Goal: Find contact information: Find contact information

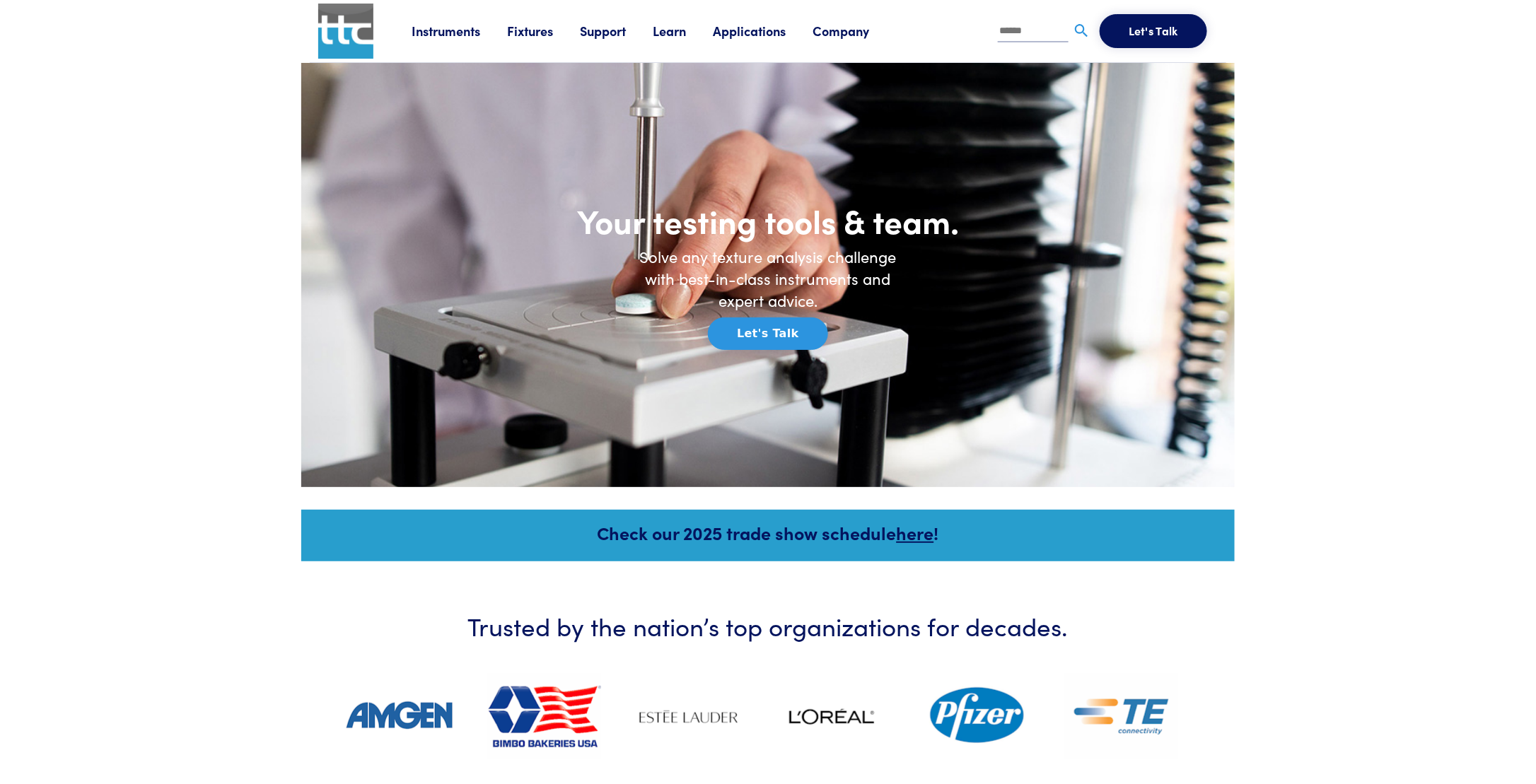
click at [860, 25] on link "Company" at bounding box center [854, 31] width 83 height 18
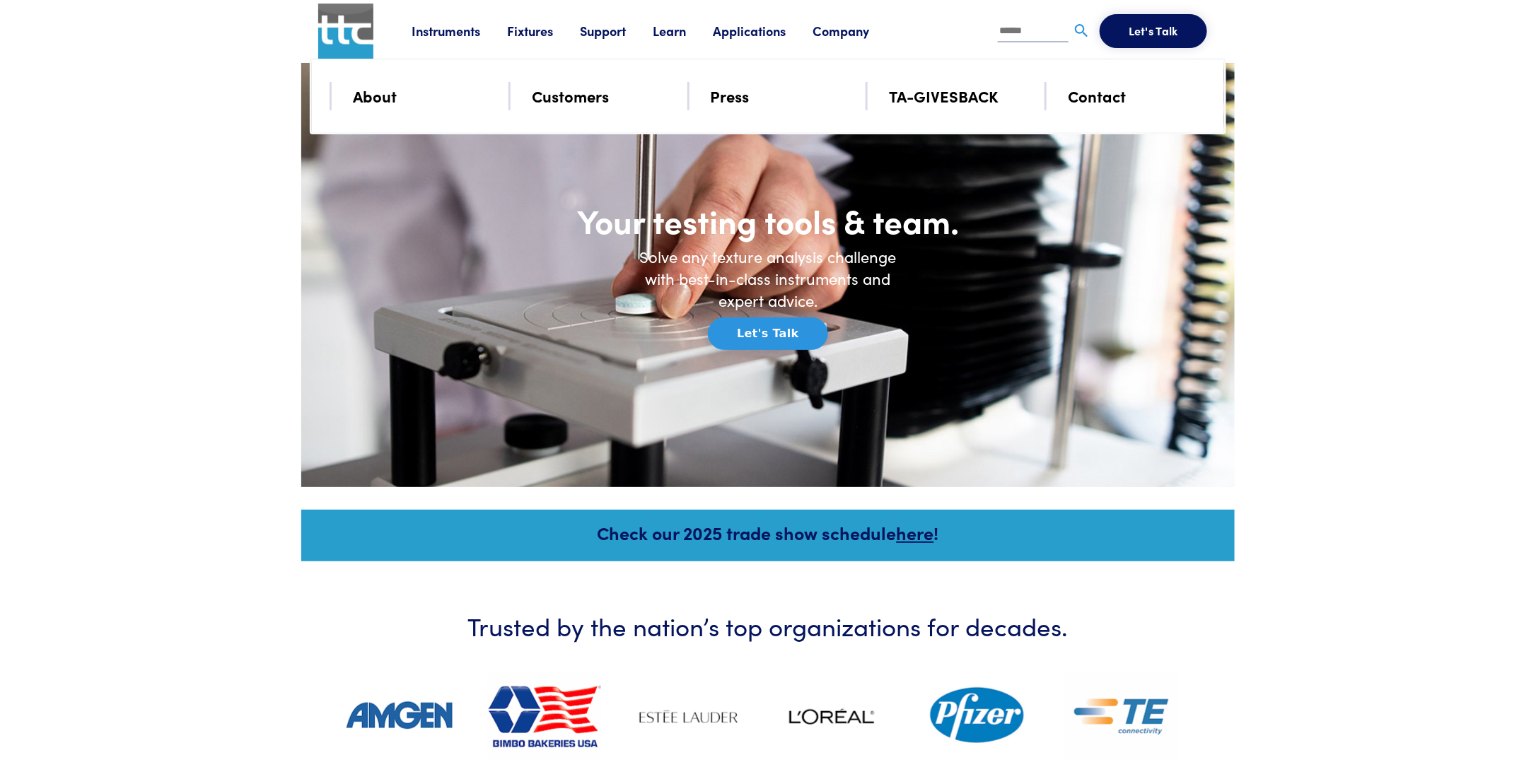
click at [1102, 97] on link "Contact" at bounding box center [1097, 95] width 58 height 25
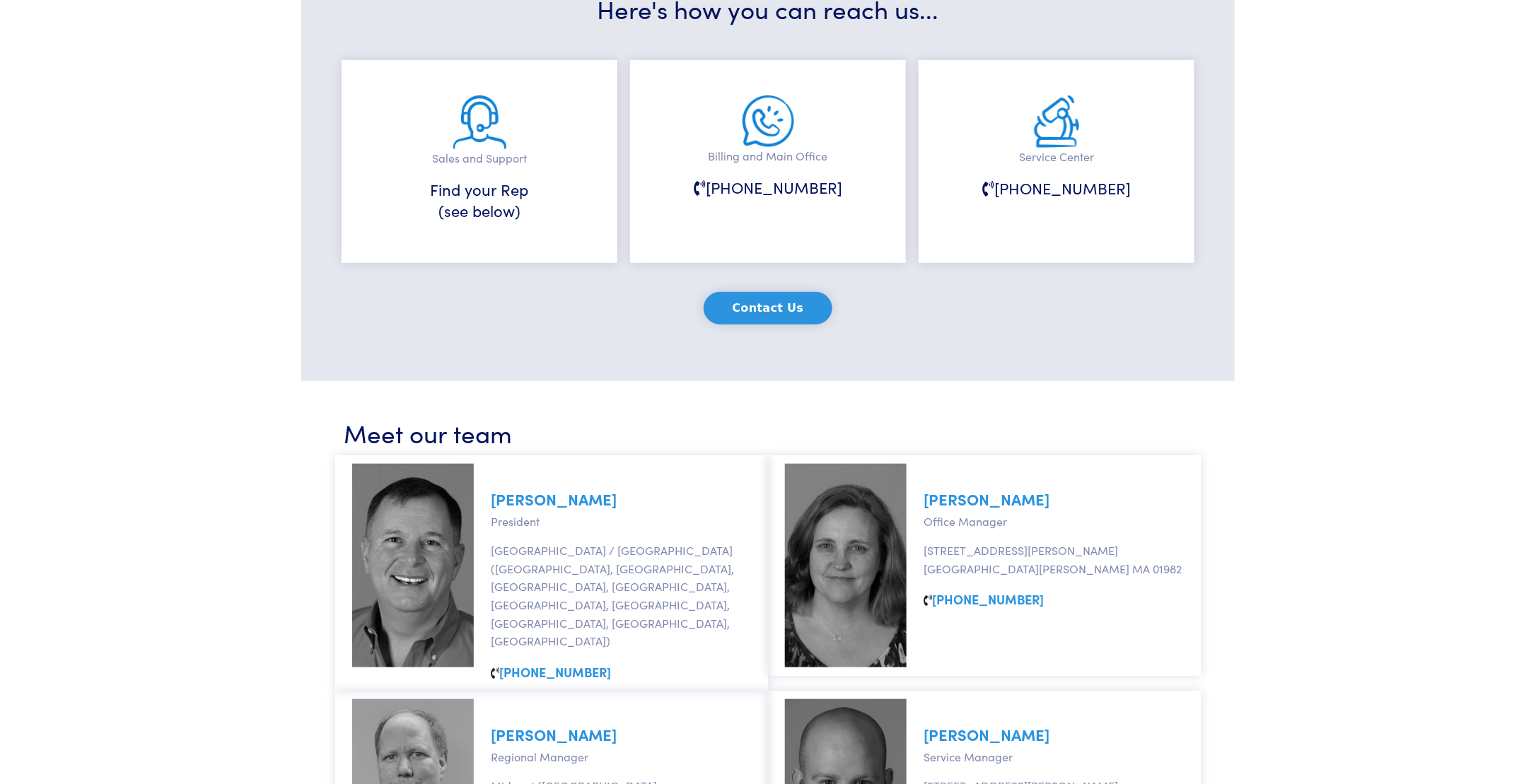
scroll to position [283, 0]
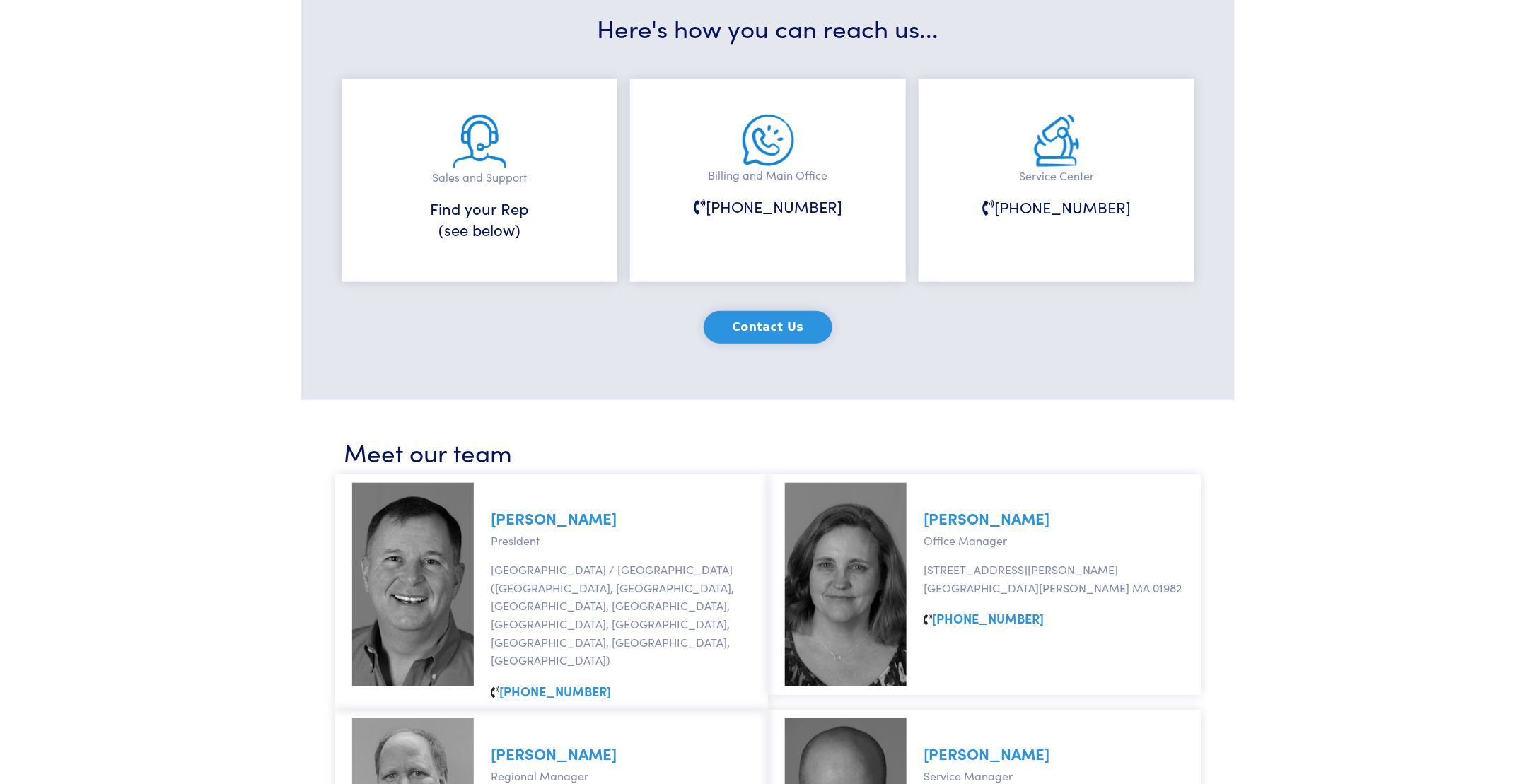
click at [771, 323] on button "Contact Us" at bounding box center [768, 326] width 130 height 32
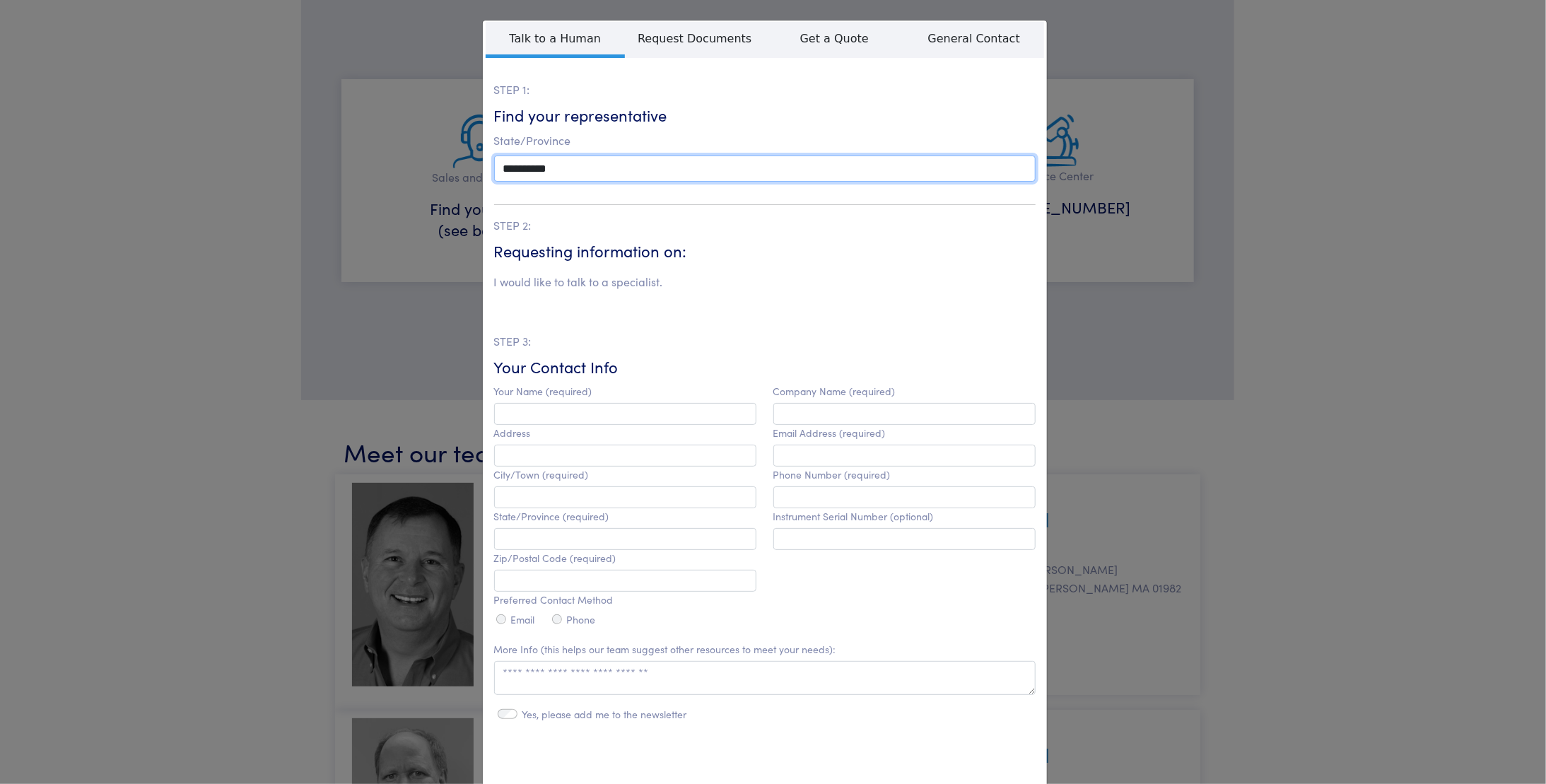
click at [660, 166] on select "**********" at bounding box center [765, 168] width 542 height 26
click at [190, 220] on div "**********" at bounding box center [773, 392] width 1546 height 784
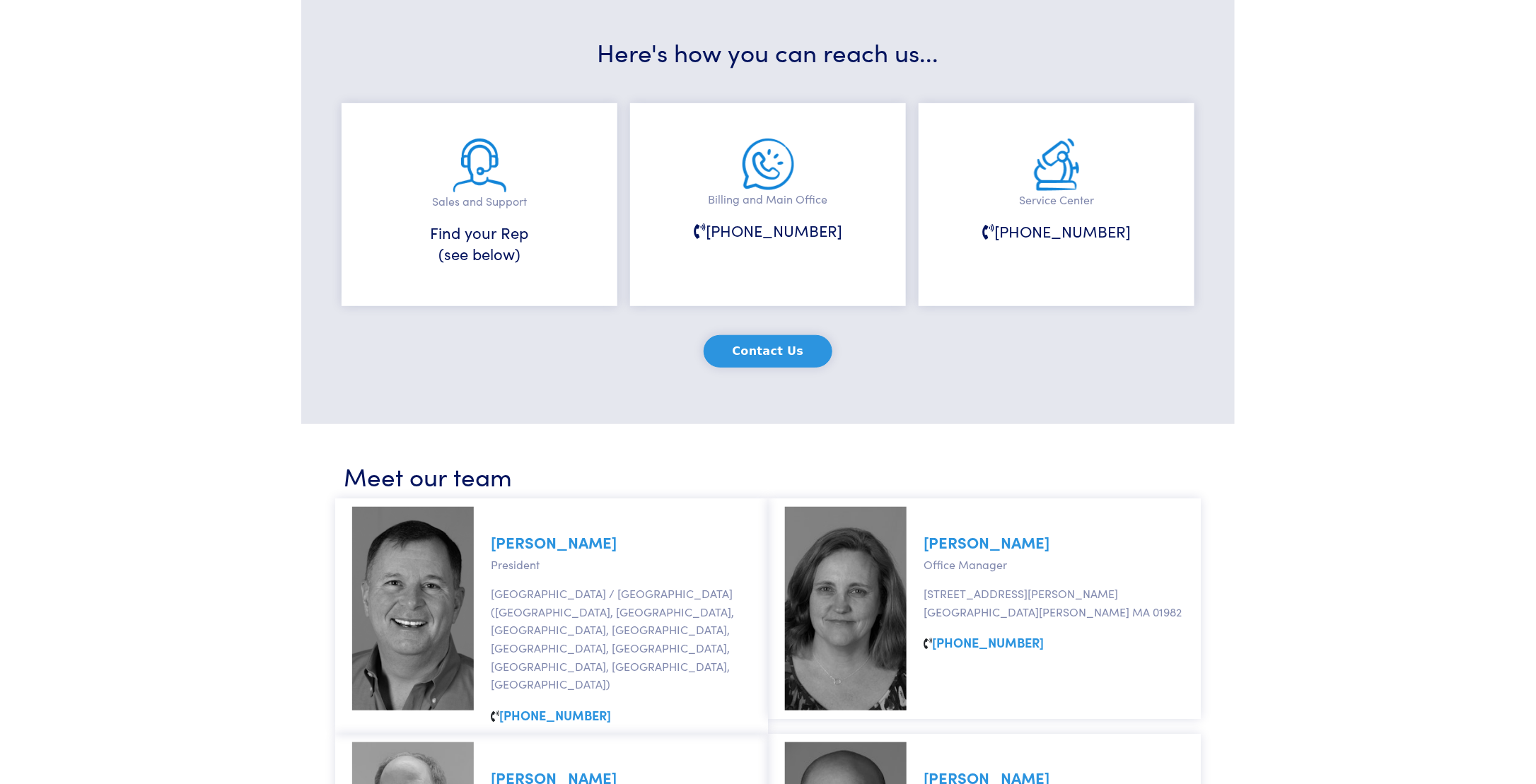
scroll to position [0, 0]
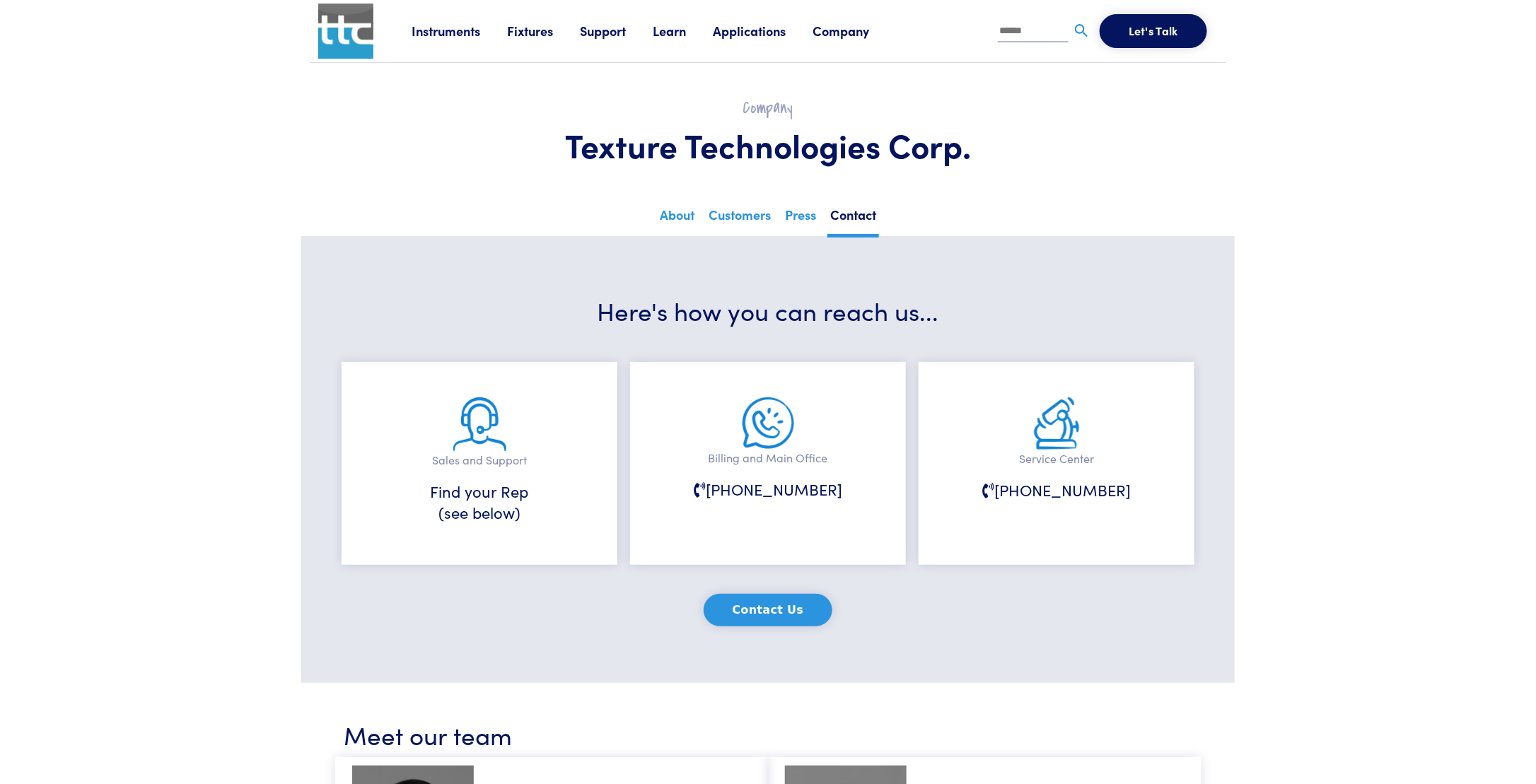
click at [753, 35] on link "Applications" at bounding box center [762, 31] width 100 height 18
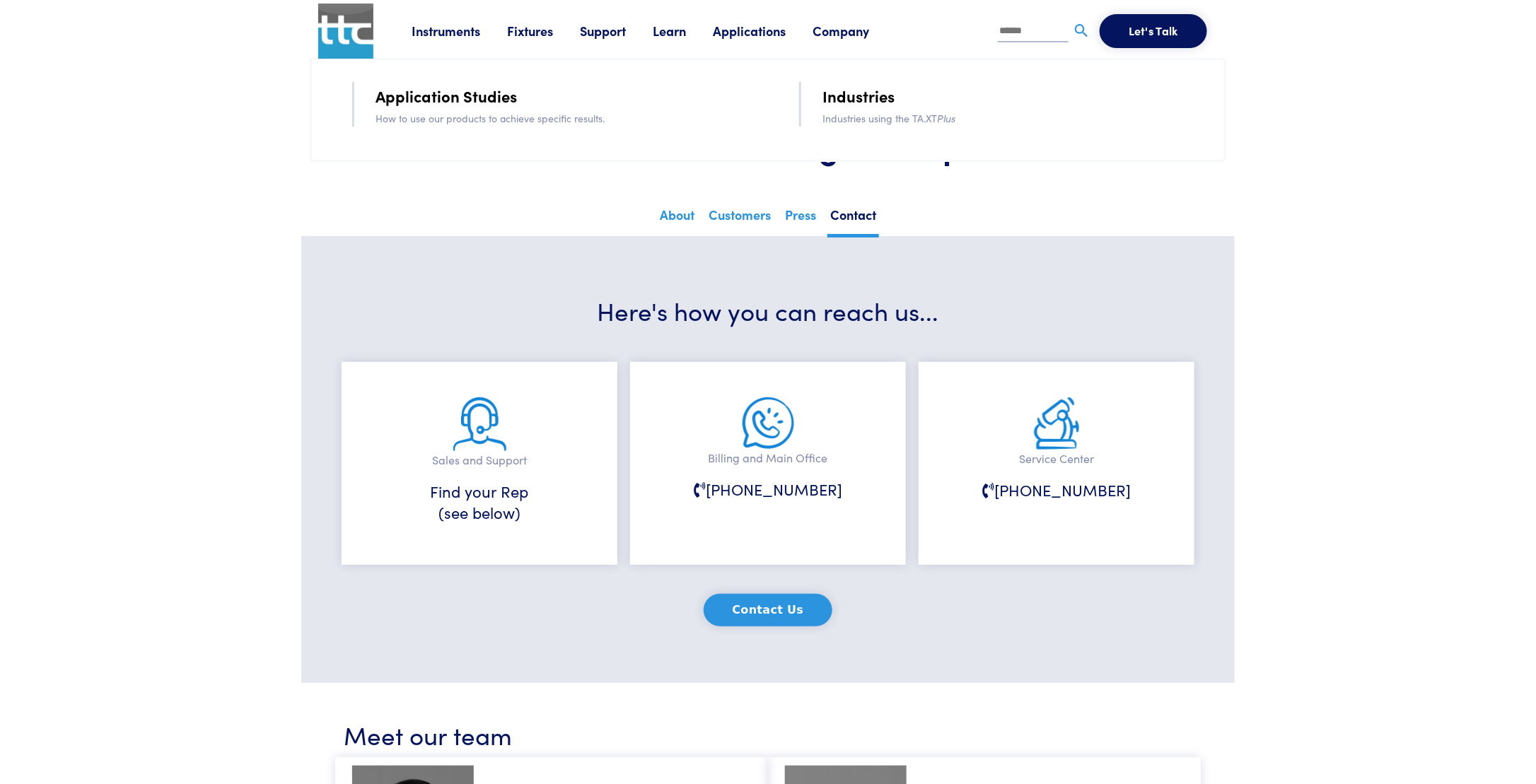
click at [669, 36] on link "Learn" at bounding box center [683, 31] width 60 height 18
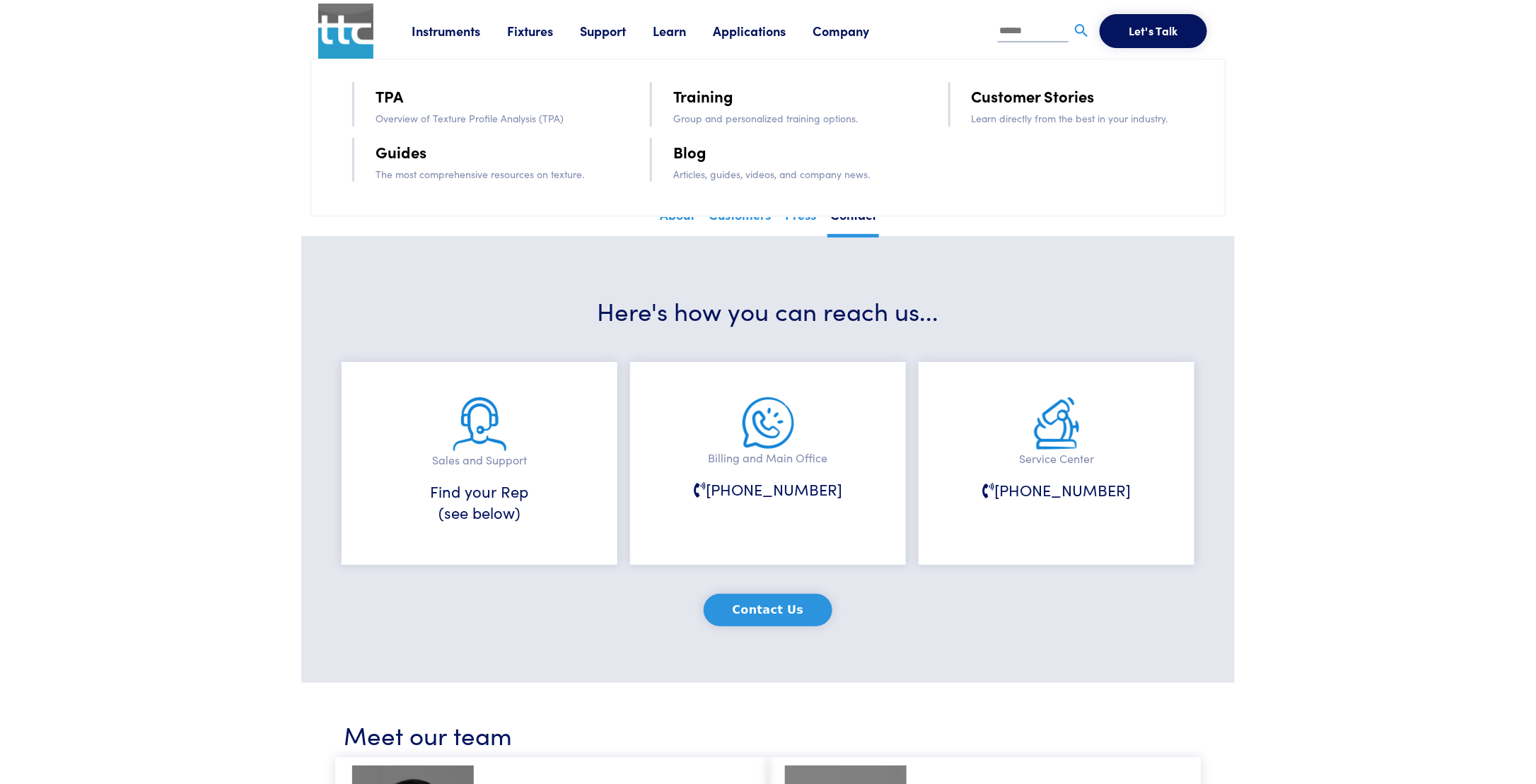
click at [611, 36] on link "Support" at bounding box center [616, 31] width 73 height 18
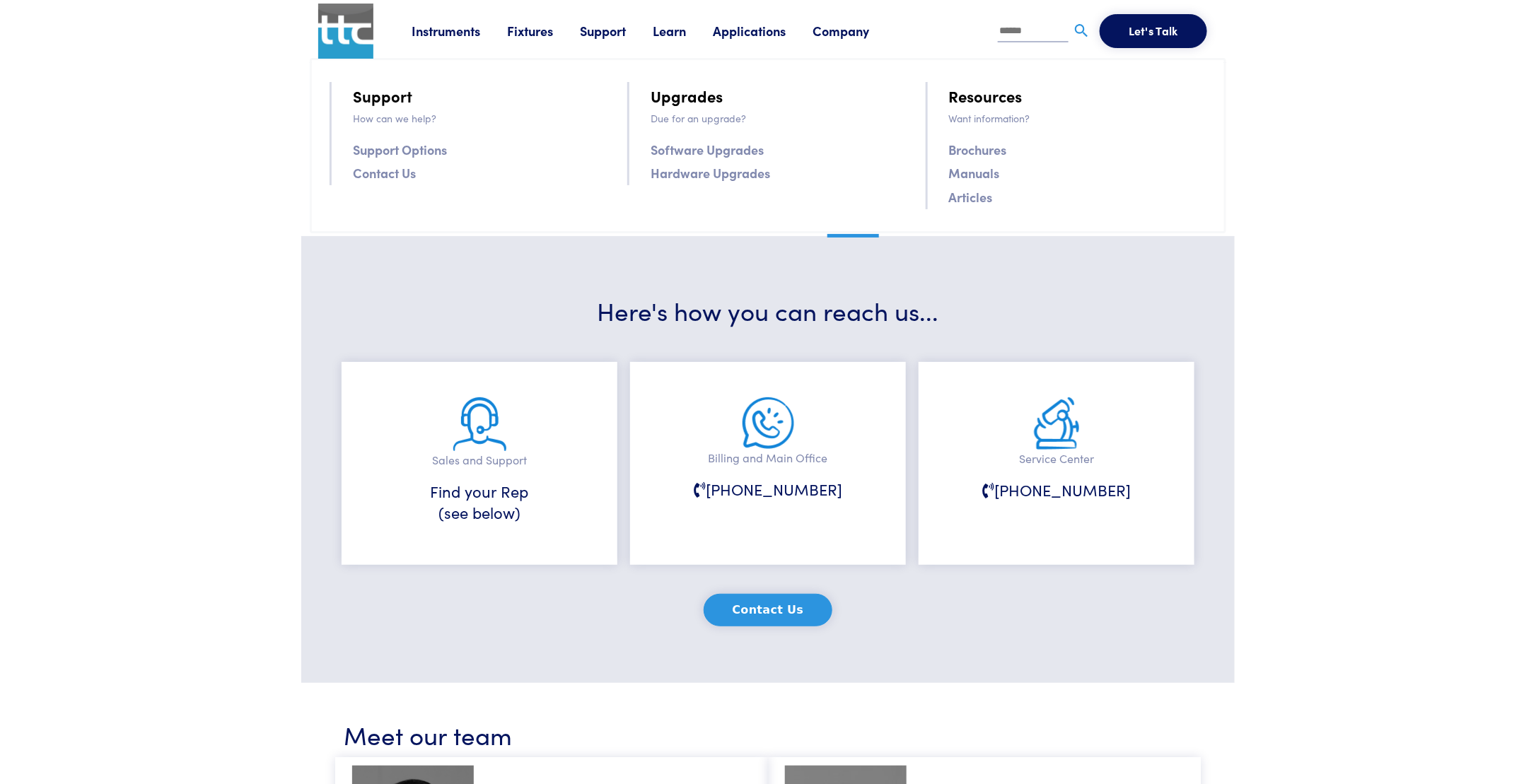
click at [507, 35] on link "Instruments" at bounding box center [459, 31] width 95 height 18
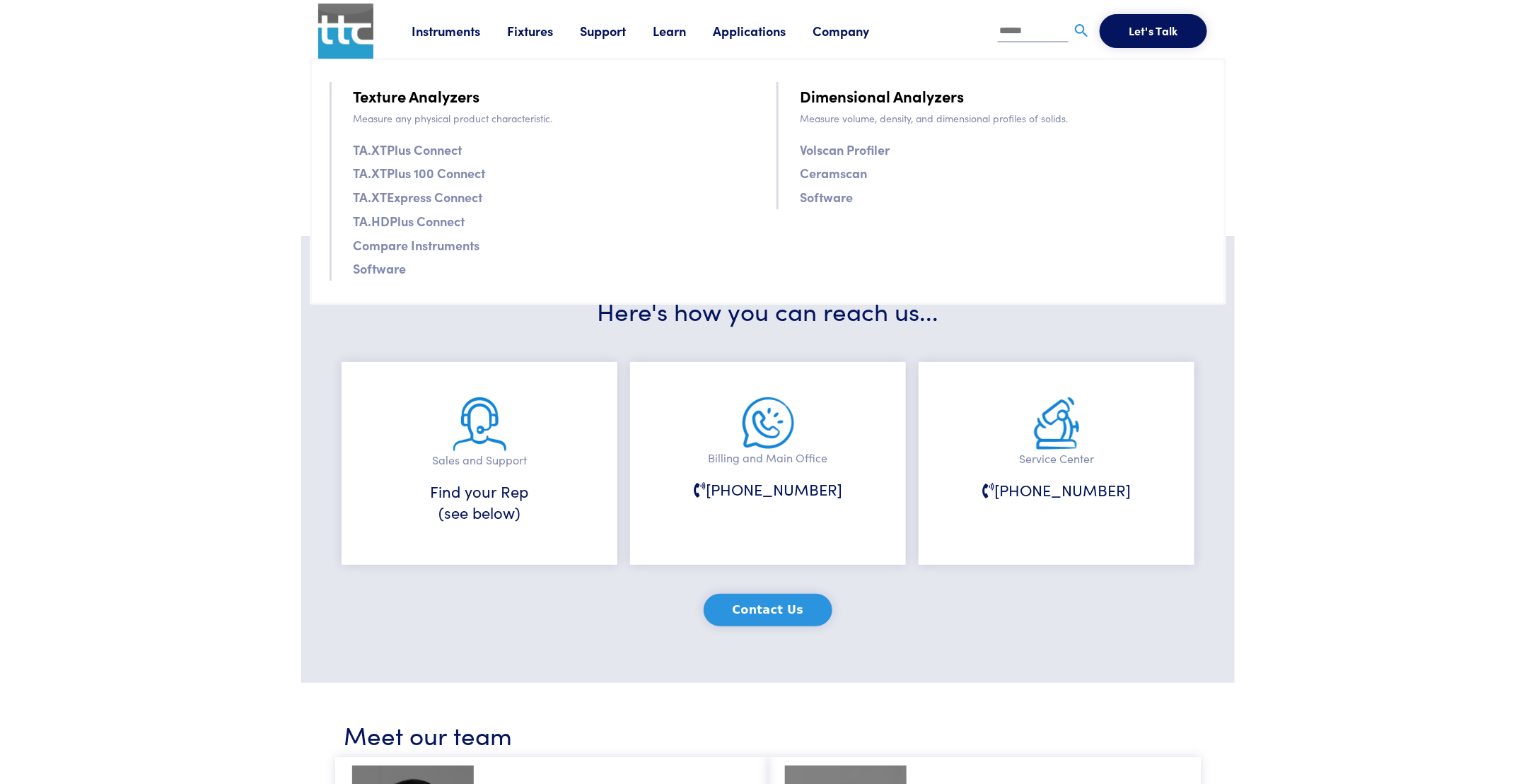
click at [463, 32] on link "Instruments" at bounding box center [459, 31] width 95 height 18
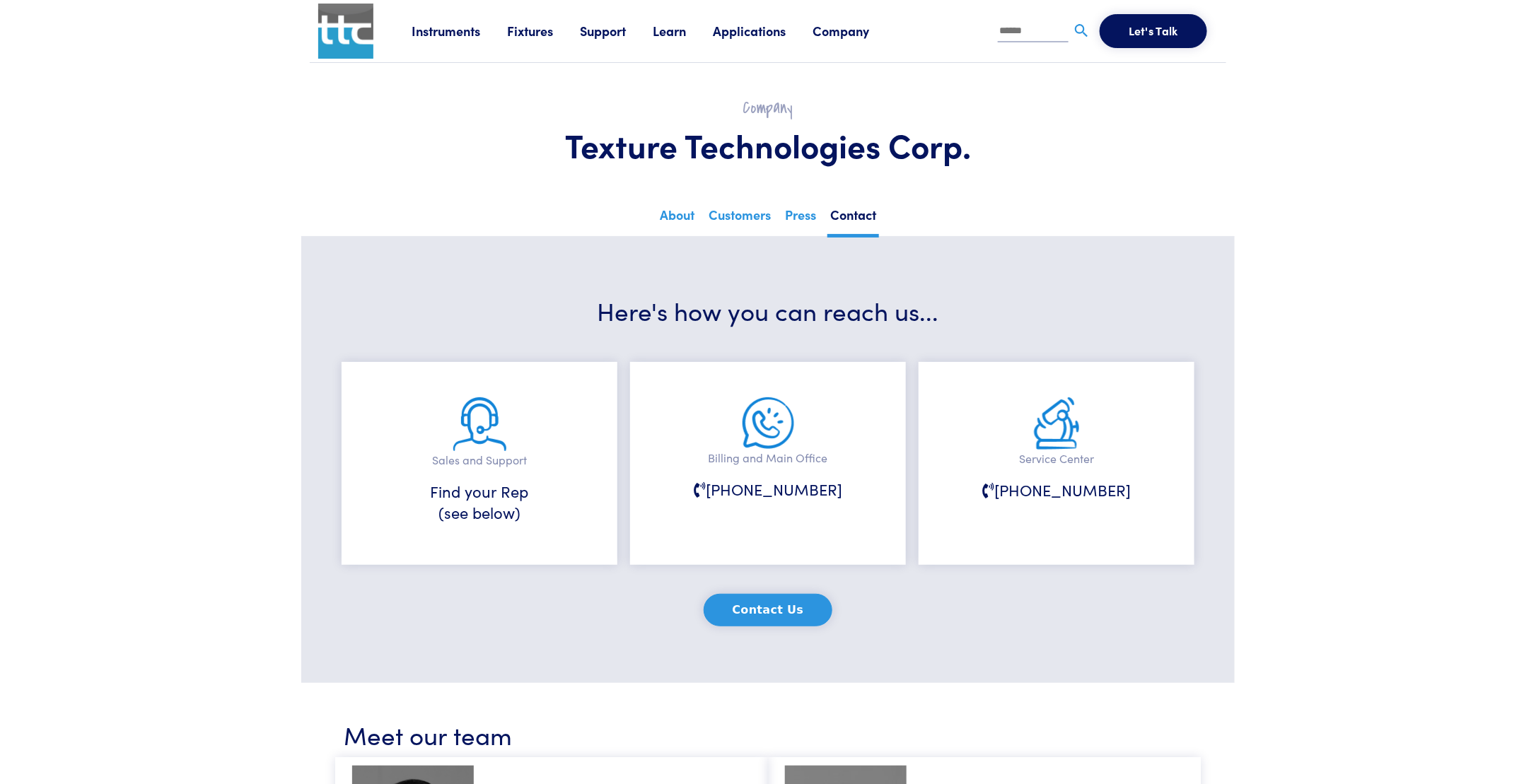
click at [1022, 30] on input "text" at bounding box center [1033, 32] width 71 height 21
click at [623, 28] on link "Support" at bounding box center [616, 31] width 73 height 18
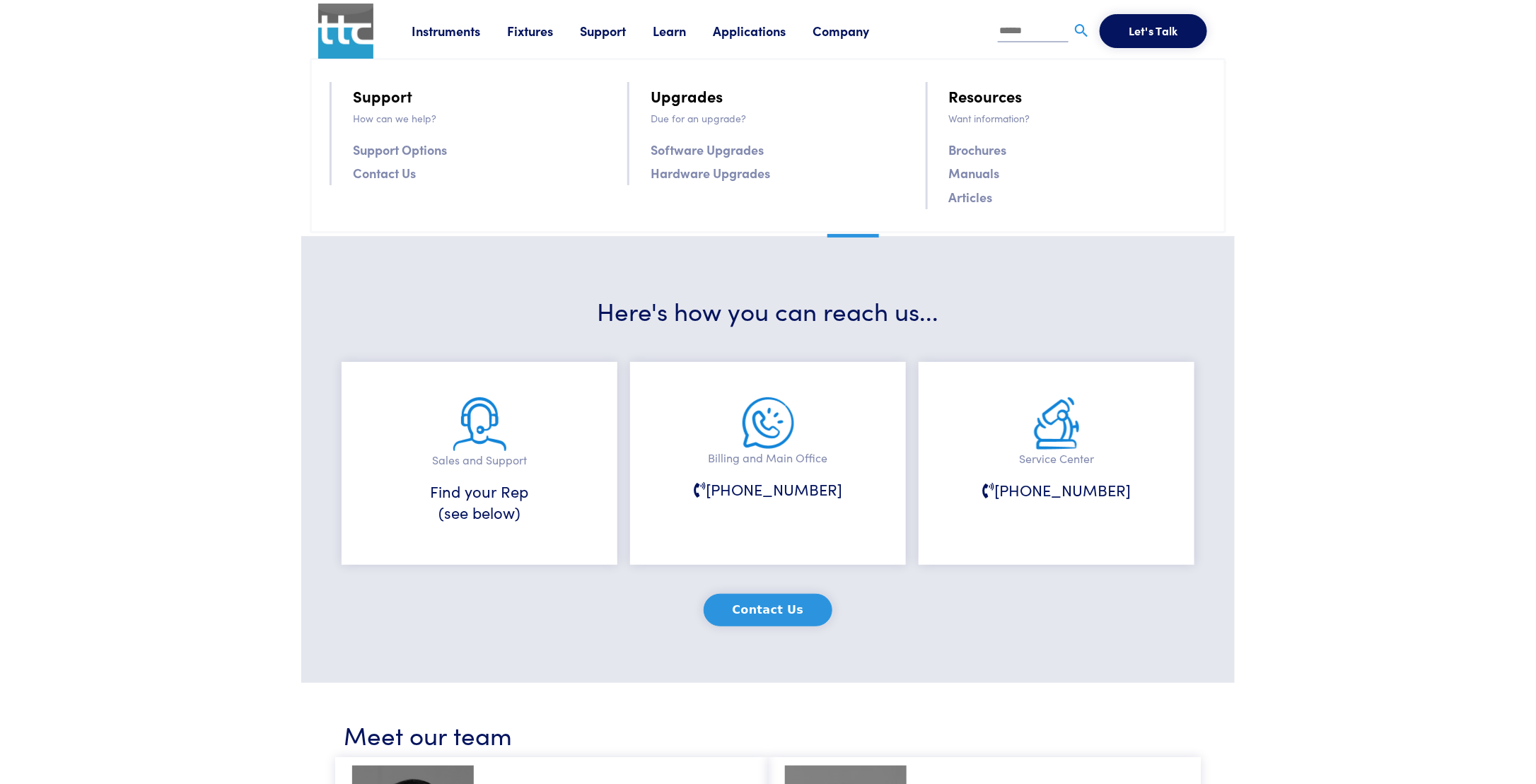
click at [972, 197] on link "Articles" at bounding box center [971, 197] width 44 height 21
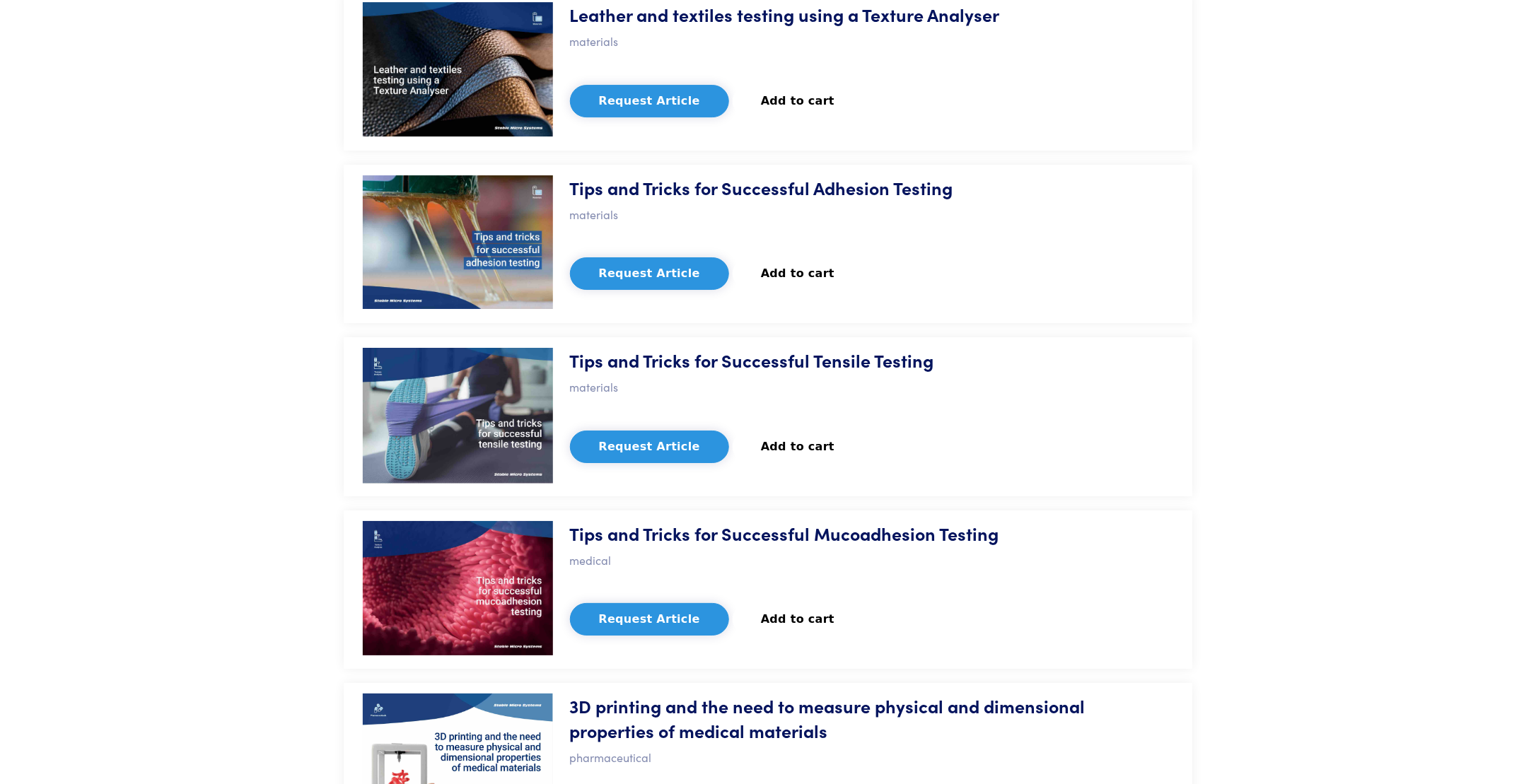
scroll to position [8199, 0]
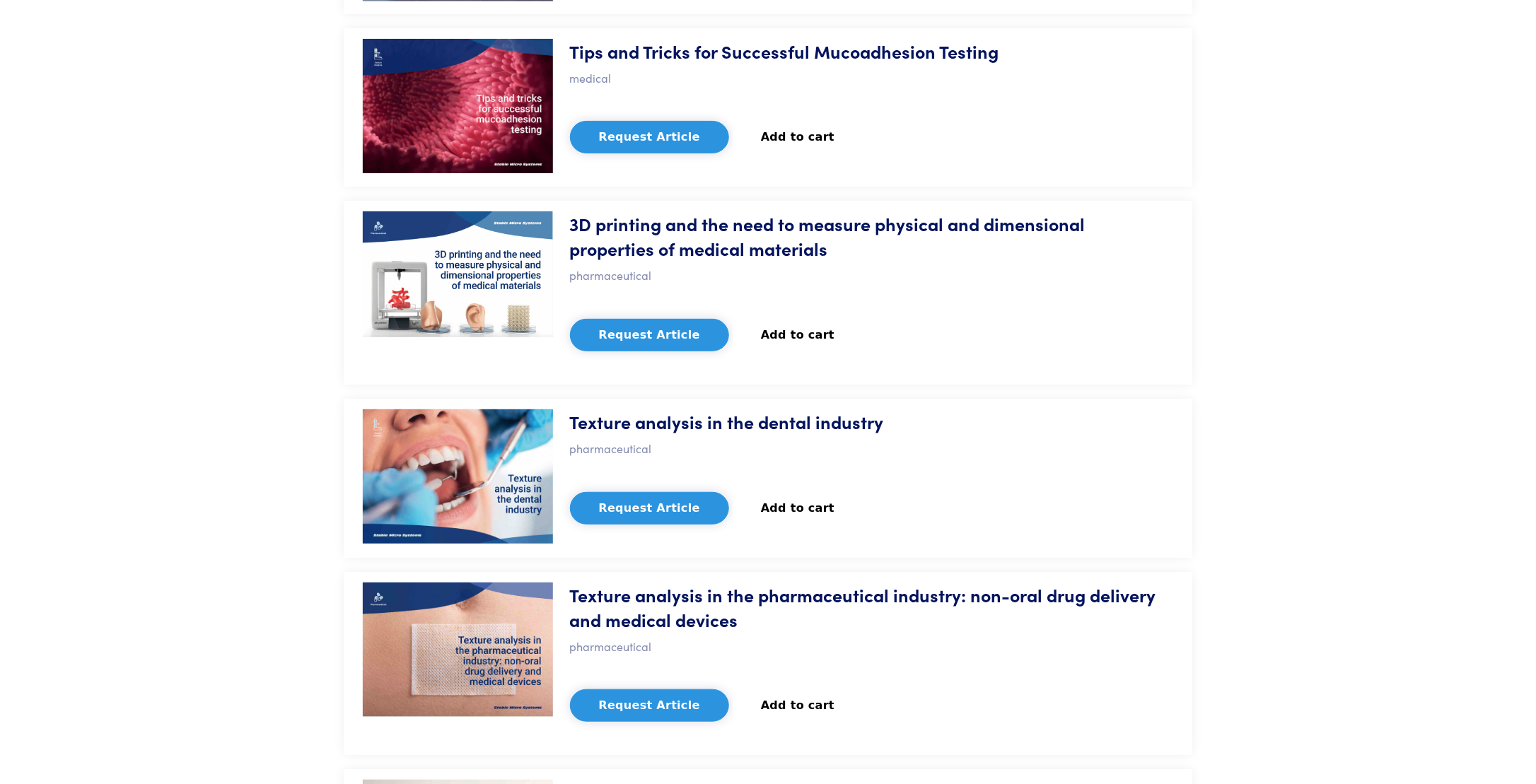
drag, startPoint x: 1345, startPoint y: 251, endPoint x: 1368, endPoint y: 73, distance: 179.5
